Goal: Information Seeking & Learning: Learn about a topic

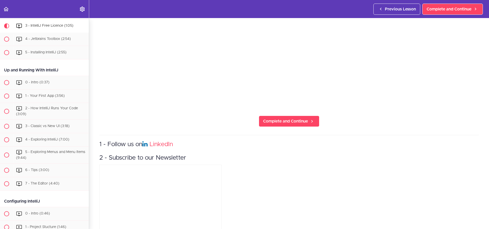
scroll to position [206, 0]
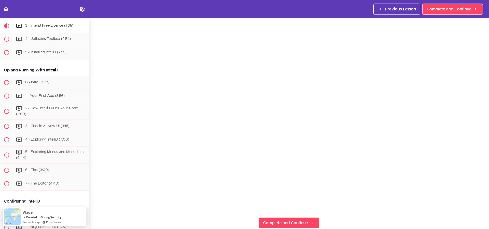
scroll to position [155, 0]
